Goal: Task Accomplishment & Management: Manage account settings

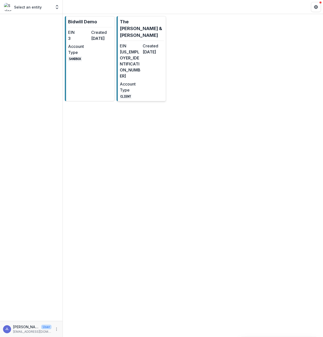
click at [131, 81] on dt "Account Type" at bounding box center [130, 87] width 21 height 12
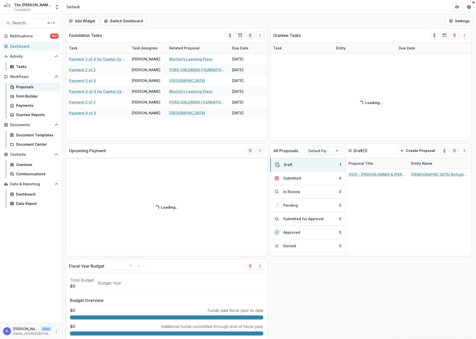
click at [26, 88] on div "Proposals" at bounding box center [36, 86] width 40 height 5
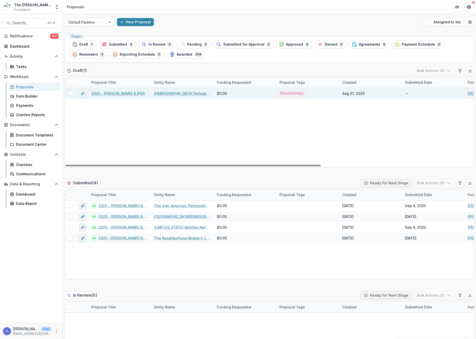
click at [121, 93] on link "2025 - [PERSON_NAME] & [PERSON_NAME] Foundation - New Grantee Form" at bounding box center [119, 93] width 57 height 5
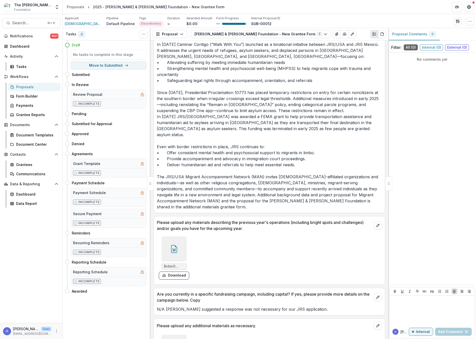
scroll to position [1094, 0]
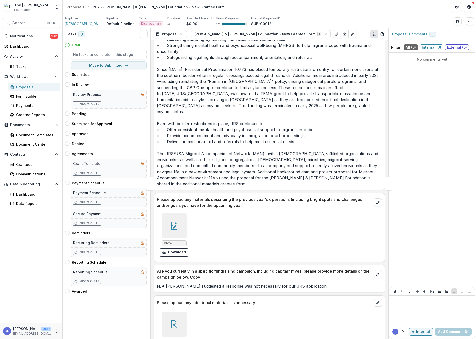
click at [177, 312] on div at bounding box center [174, 324] width 25 height 25
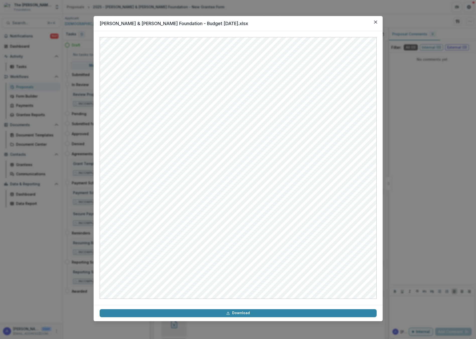
click at [296, 25] on header "[PERSON_NAME] & [PERSON_NAME] Foundation - Budget [DATE].xlsx" at bounding box center [238, 23] width 289 height 15
click at [322, 22] on icon "Close" at bounding box center [375, 22] width 3 height 3
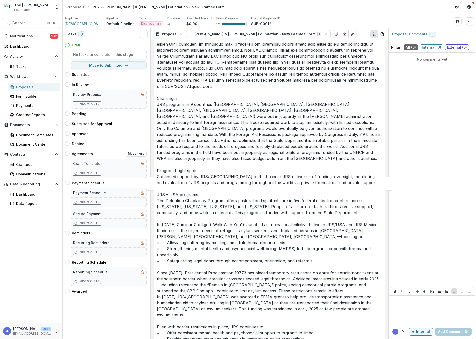
scroll to position [883, 0]
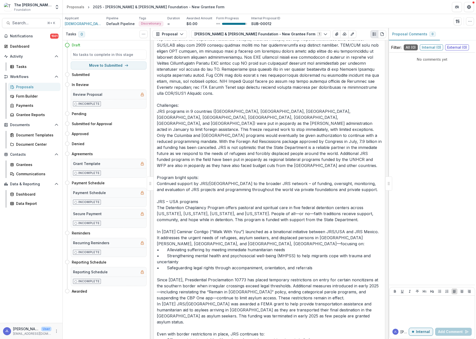
click at [23, 84] on link "Proposals" at bounding box center [34, 87] width 52 height 8
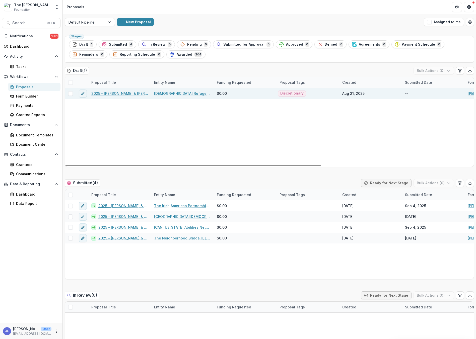
click at [132, 94] on link "2025 - [PERSON_NAME] & [PERSON_NAME] Foundation - New Grantee Form" at bounding box center [119, 93] width 57 height 5
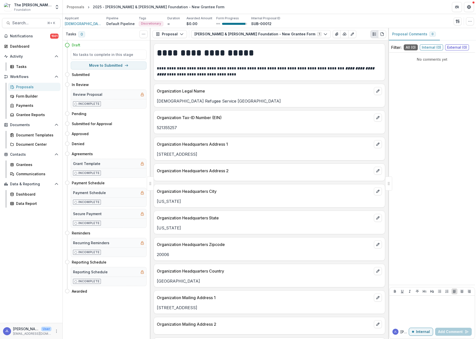
click at [28, 87] on div "Proposals" at bounding box center [36, 86] width 40 height 5
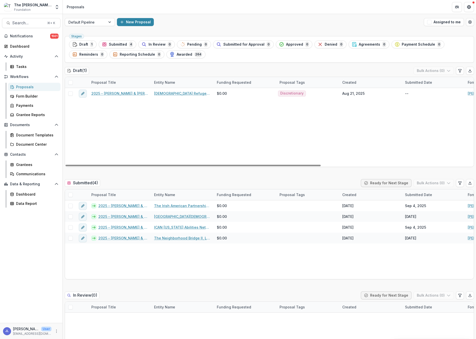
click at [136, 109] on div "2025 - [PERSON_NAME] & [PERSON_NAME] Foundation - New Grantee Form [DEMOGRAPHIC…" at bounding box center [390, 127] width 651 height 79
click at [322, 8] on icon "Get Help" at bounding box center [468, 8] width 1 height 1
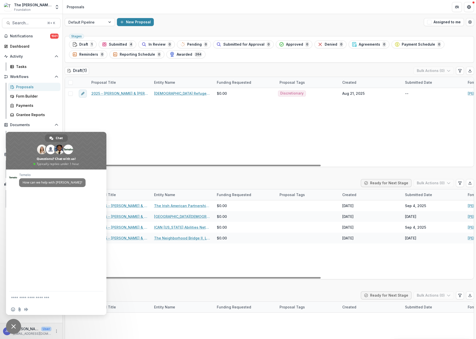
click at [199, 131] on div "2025 - [PERSON_NAME] & [PERSON_NAME] Foundation - New Grantee Form [DEMOGRAPHIC…" at bounding box center [390, 127] width 651 height 79
click at [14, 324] on span "Close chat" at bounding box center [13, 326] width 15 height 15
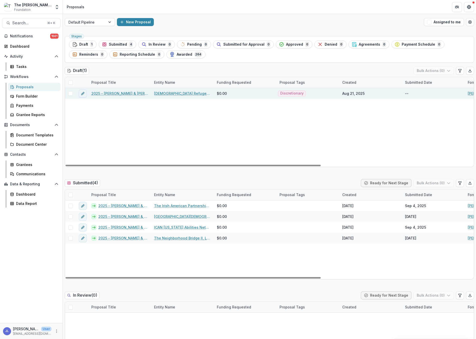
drag, startPoint x: 126, startPoint y: 93, endPoint x: 128, endPoint y: 96, distance: 3.1
click at [126, 93] on link "2025 - [PERSON_NAME] & [PERSON_NAME] Foundation - New Grantee Form" at bounding box center [119, 93] width 57 height 5
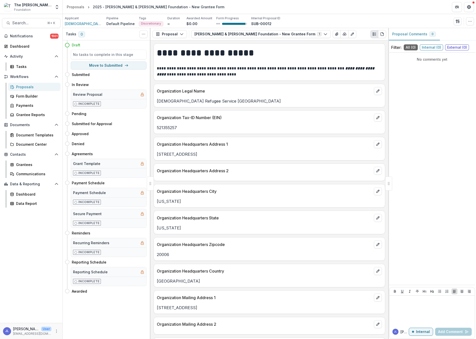
drag, startPoint x: 139, startPoint y: 338, endPoint x: 140, endPoint y: 340, distance: 2.6
click at [140, 337] on html "Skip to content The [PERSON_NAME] & [PERSON_NAME] Foundation Aggregate Analysis…" at bounding box center [238, 169] width 476 height 339
click at [141, 337] on div "Tasks 0 Show Cancelled Tasks Expand Previous 0 Stages Draft No tasks to complet…" at bounding box center [107, 183] width 88 height 311
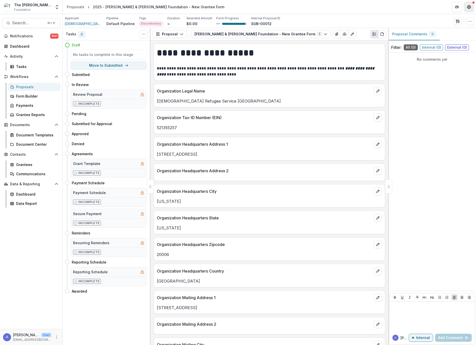
click at [322, 6] on icon "Get Help" at bounding box center [468, 5] width 1 height 1
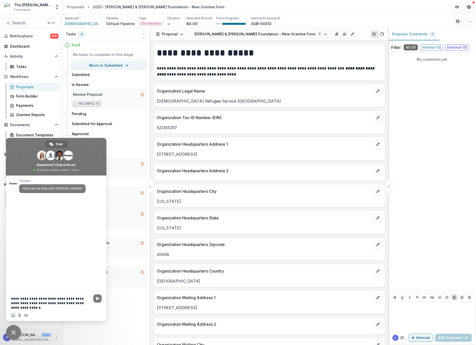
type textarea "**********"
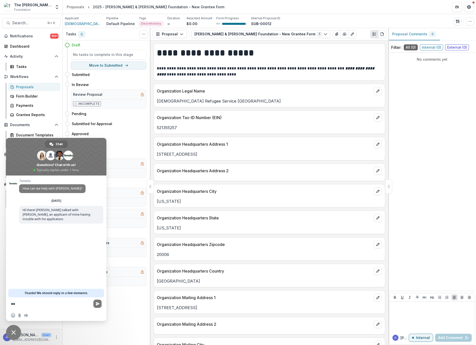
type textarea "*"
type textarea "**********"
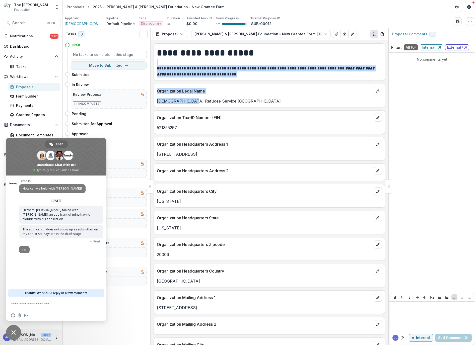
drag, startPoint x: 56, startPoint y: 194, endPoint x: 5, endPoint y: 209, distance: 53.5
click at [33, 203] on body "Skip to content The [PERSON_NAME] & [PERSON_NAME] Foundation Aggregate Analysis…" at bounding box center [238, 172] width 476 height 345
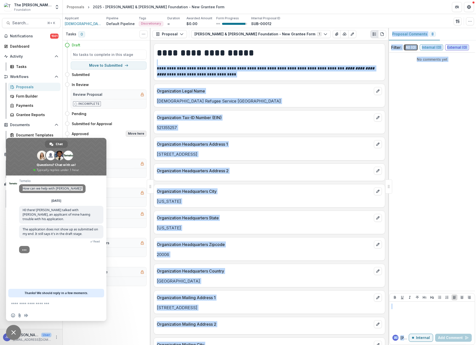
click at [134, 134] on button "Move here" at bounding box center [136, 134] width 21 height 6
select select "********"
select select "**********"
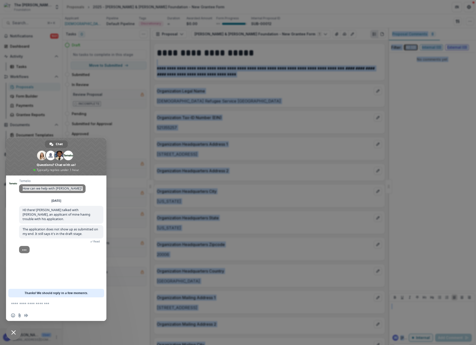
click at [322, 8] on icon "Close" at bounding box center [468, 6] width 3 height 3
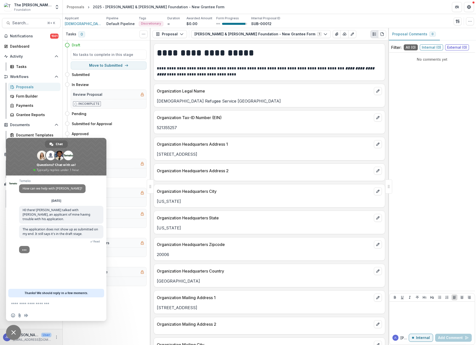
drag, startPoint x: 339, startPoint y: 8, endPoint x: 347, endPoint y: 22, distance: 16.3
click at [322, 8] on header "Proposals 2025 - [PERSON_NAME] & [PERSON_NAME] Foundation - New Grantee Form" at bounding box center [269, 7] width 413 height 14
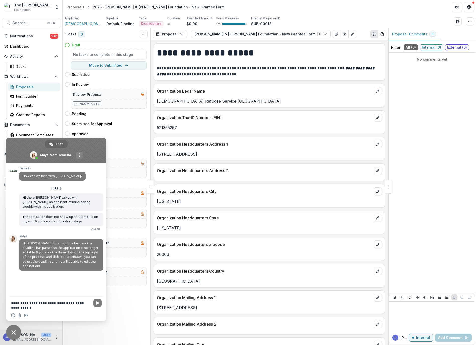
type textarea "**********"
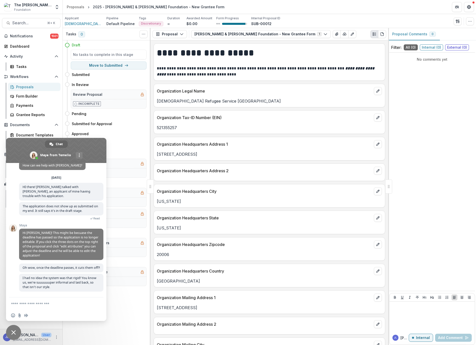
scroll to position [6, 0]
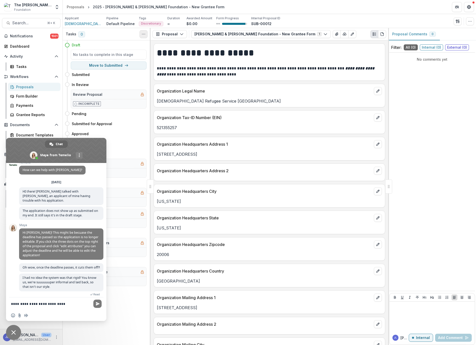
type textarea "**********"
click at [145, 34] on circle "Toggle View Cancelled Tasks" at bounding box center [145, 34] width 0 height 0
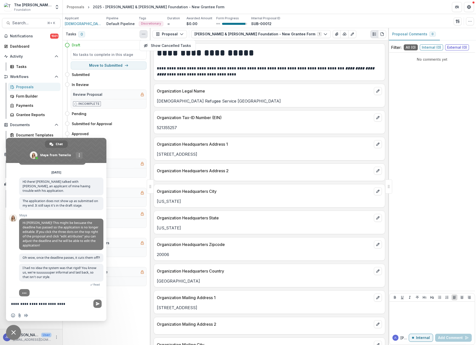
click at [322, 17] on div "Applicant [DEMOGRAPHIC_DATA] Refugee Service [GEOGRAPHIC_DATA] Pipeline Default…" at bounding box center [269, 21] width 409 height 10
click at [322, 22] on icon "button" at bounding box center [470, 21] width 4 height 4
click at [322, 32] on button "Edit Attributes" at bounding box center [442, 33] width 61 height 8
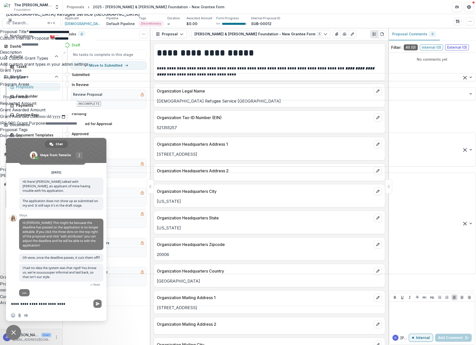
click at [49, 287] on input "Proposal Due Date" at bounding box center [24, 290] width 49 height 7
type input "**********"
click at [322, 316] on button "Save" at bounding box center [465, 313] width 10 height 6
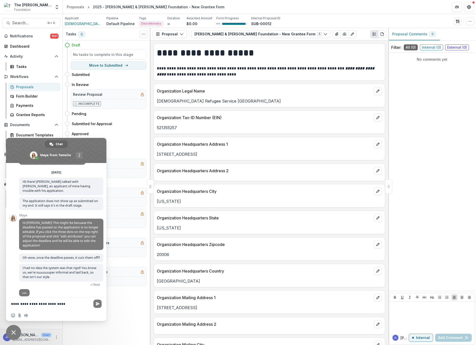
click at [58, 304] on textarea "**********" at bounding box center [50, 304] width 79 height 5
drag, startPoint x: 56, startPoint y: 305, endPoint x: 5, endPoint y: 301, distance: 51.6
click at [5, 301] on body "Skip to content The [PERSON_NAME] & [PERSON_NAME] Foundation Aggregate Analysis…" at bounding box center [238, 172] width 476 height 345
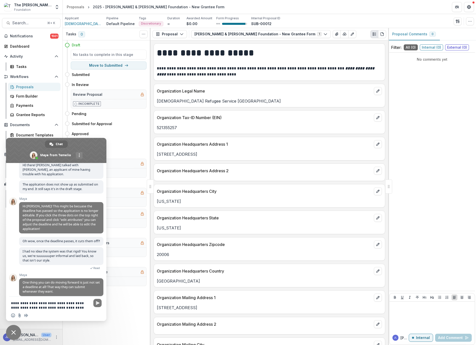
type textarea "**********"
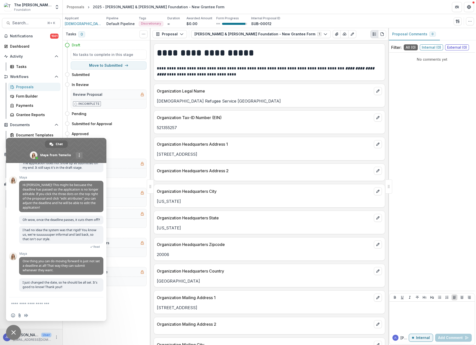
scroll to position [49, 0]
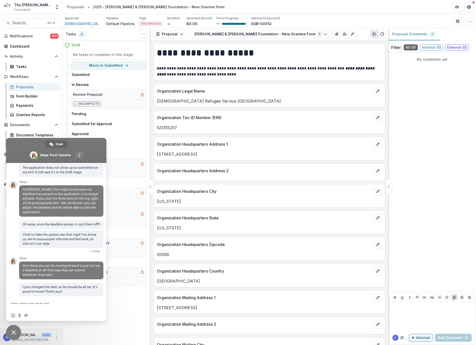
click at [17, 331] on span "Close chat" at bounding box center [13, 332] width 15 height 15
